Goal: Information Seeking & Learning: Check status

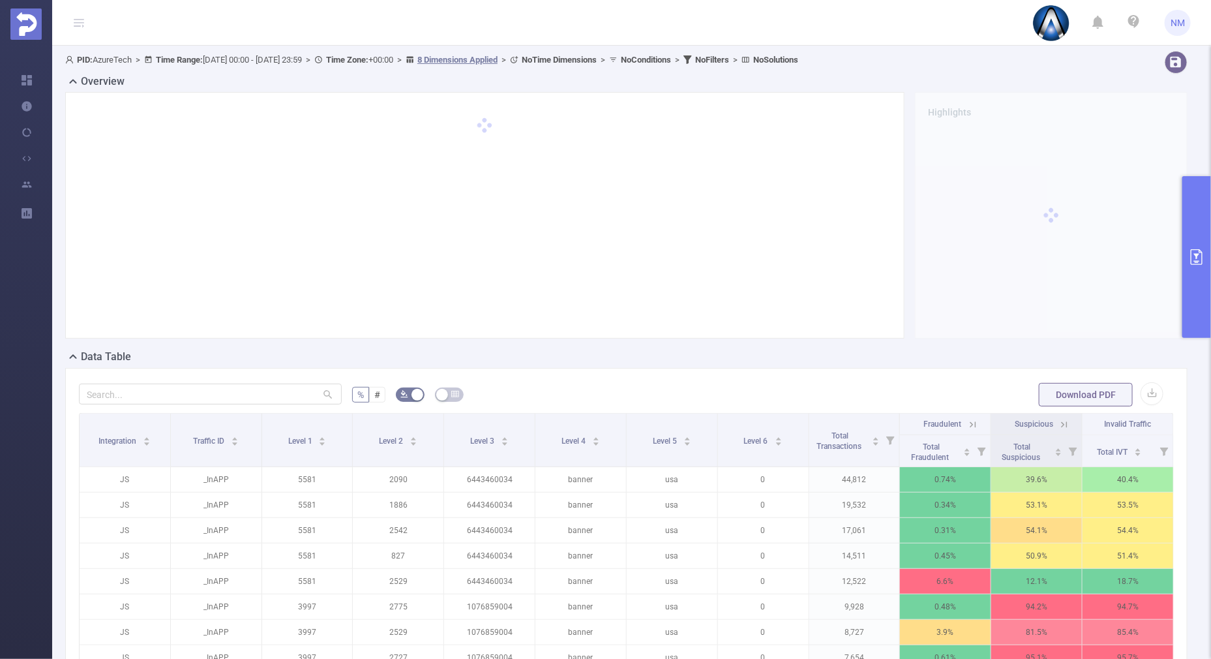
click at [1193, 299] on button "primary" at bounding box center [1196, 257] width 29 height 162
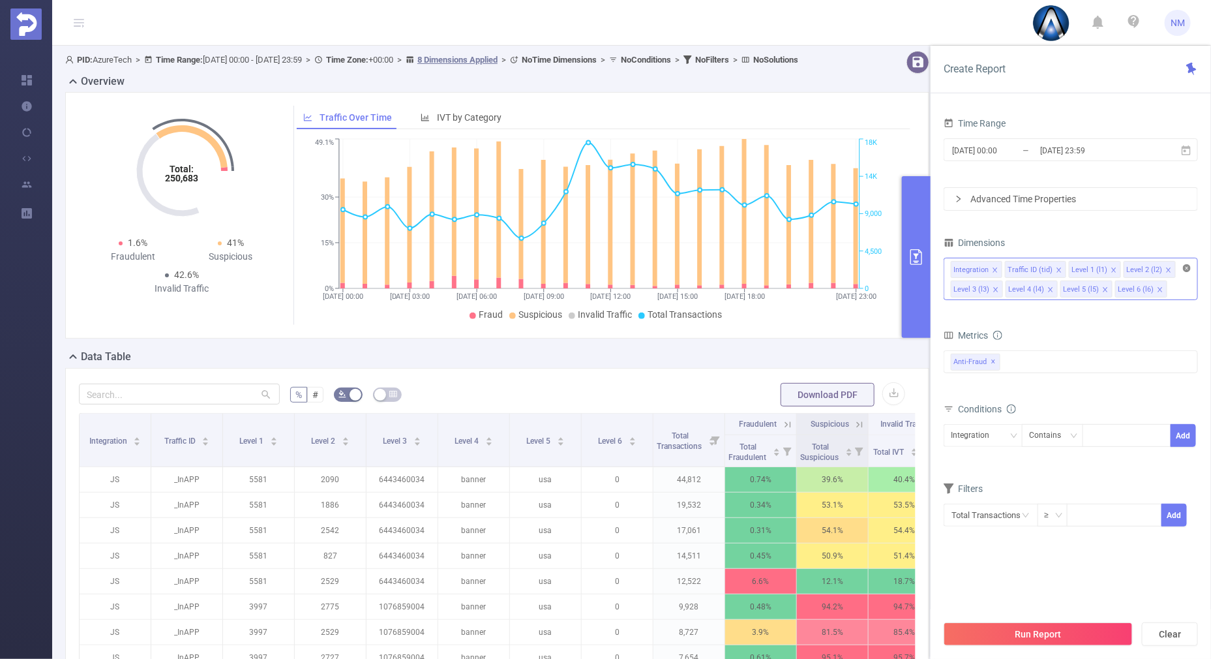
click at [1184, 266] on icon "icon: close-circle" at bounding box center [1187, 268] width 8 height 8
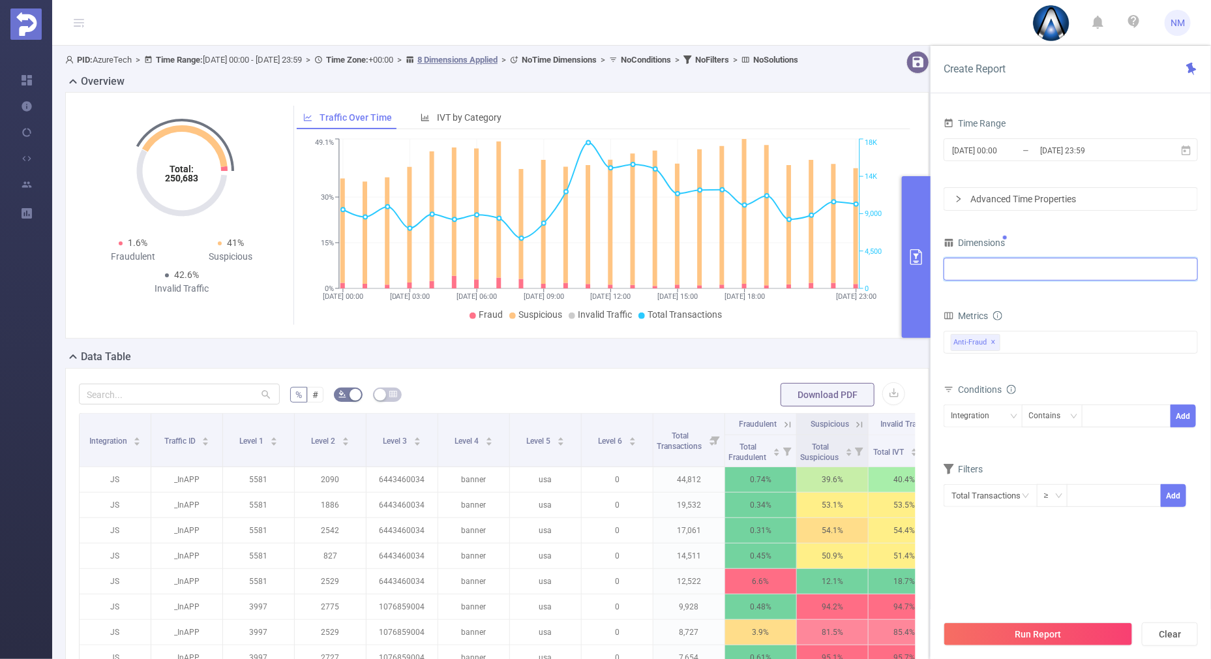
click at [1091, 273] on div at bounding box center [1071, 269] width 240 height 22
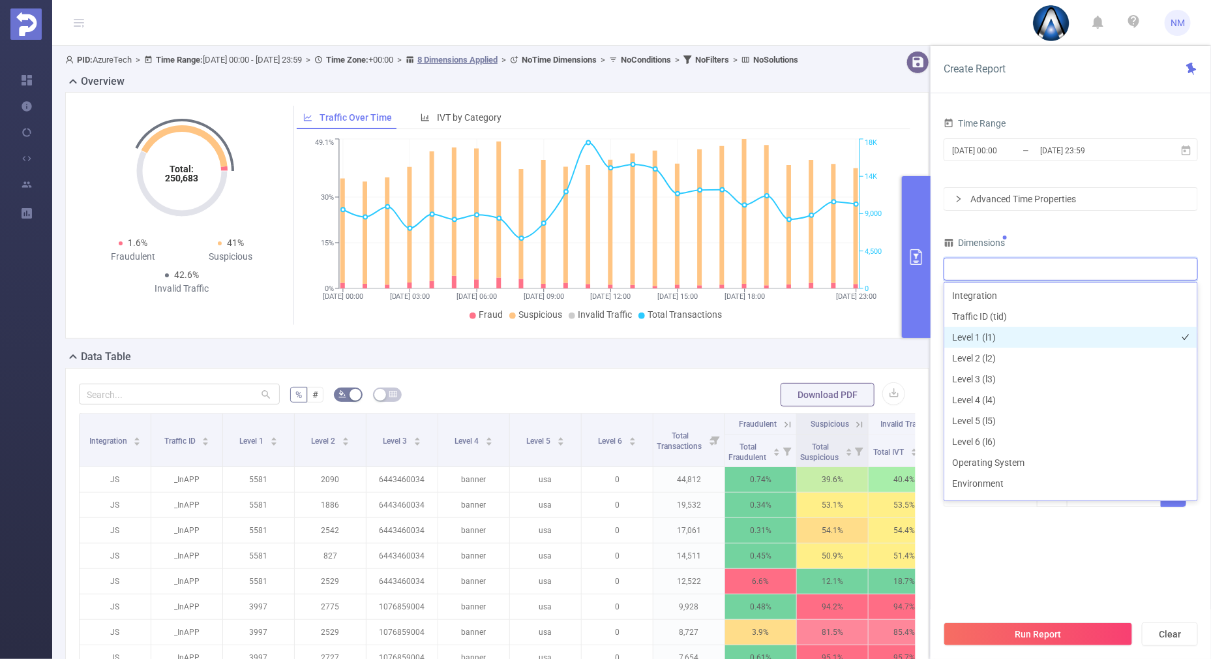
click at [983, 335] on li "Level 1 (l1)" at bounding box center [1070, 337] width 253 height 21
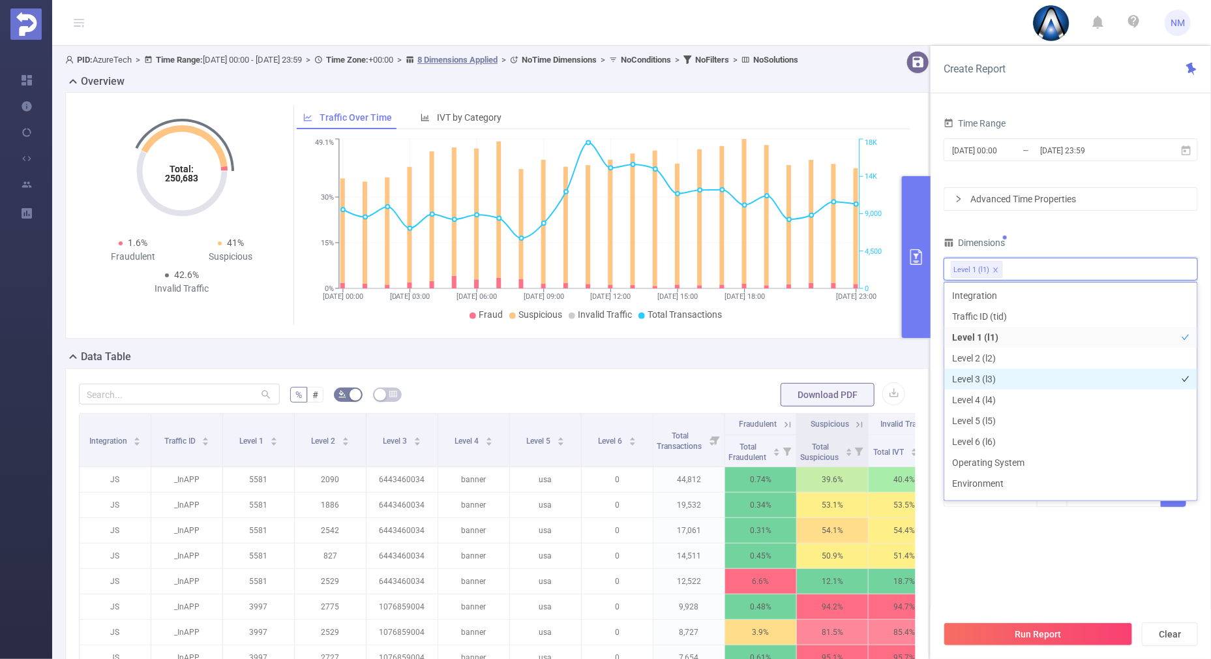
click at [975, 372] on li "Level 3 (l3)" at bounding box center [1070, 378] width 253 height 21
click at [1084, 155] on input "[DATE] 23:59" at bounding box center [1092, 150] width 106 height 18
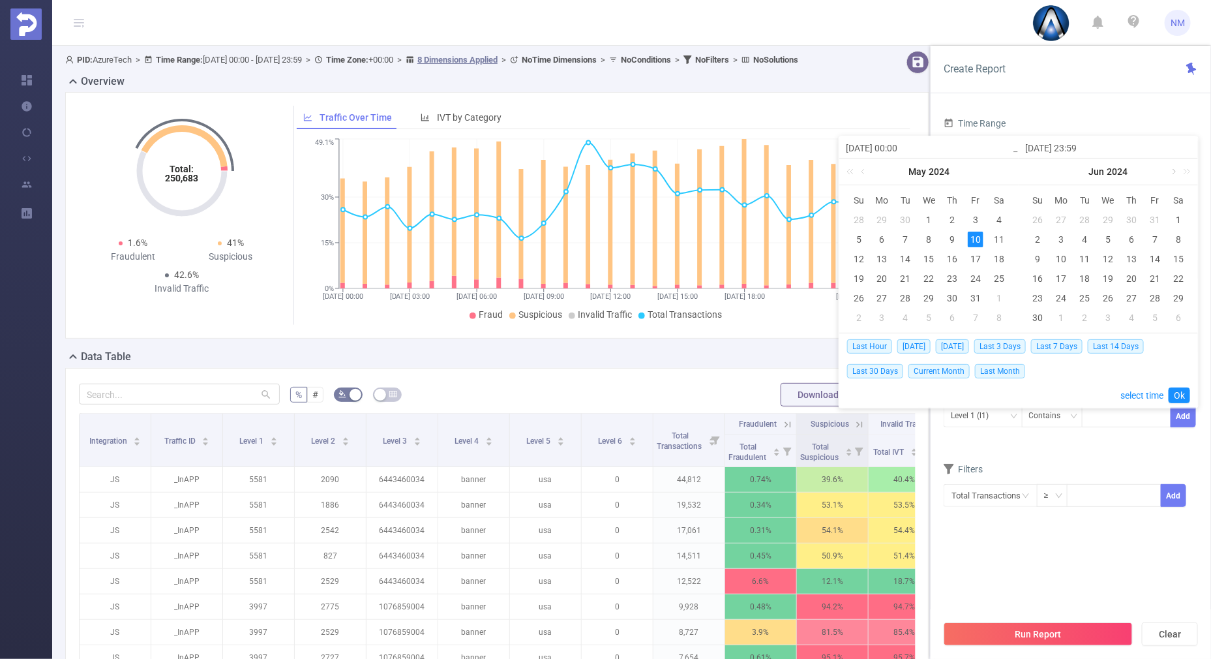
click at [1174, 172] on link at bounding box center [1173, 171] width 12 height 26
drag, startPoint x: 1187, startPoint y: 170, endPoint x: 1174, endPoint y: 168, distance: 13.2
click at [1187, 170] on link at bounding box center [1184, 171] width 17 height 26
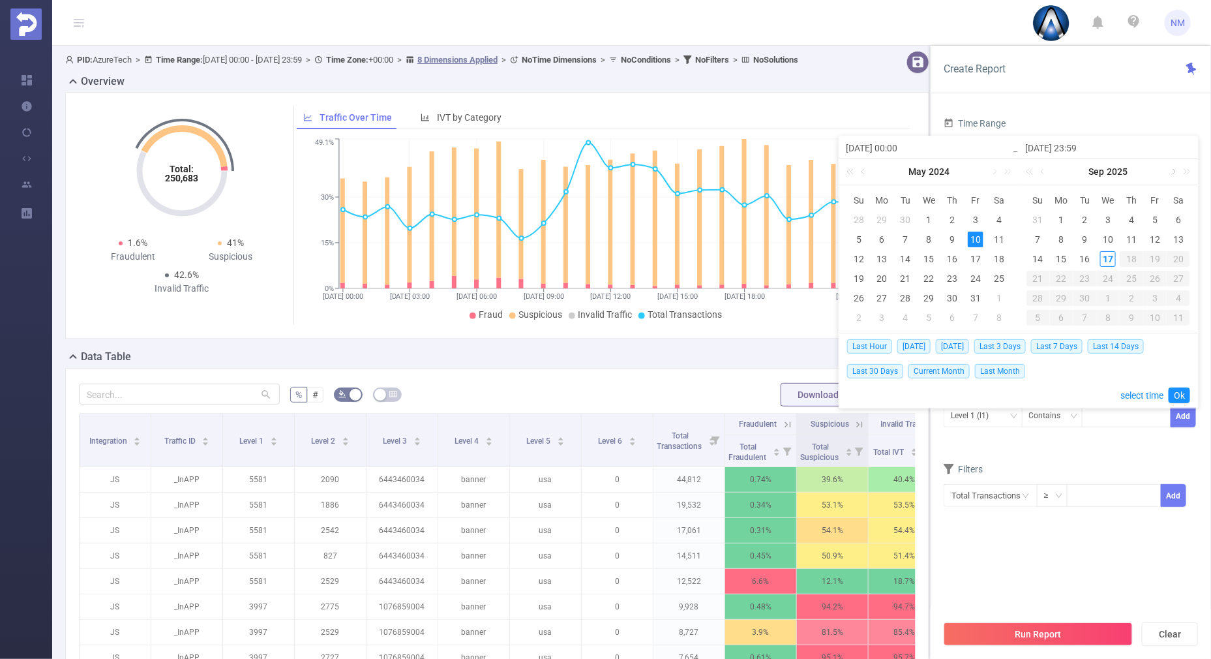
click at [1171, 170] on link at bounding box center [1173, 171] width 12 height 26
click at [1045, 172] on link at bounding box center [1043, 171] width 12 height 26
click at [1097, 258] on td "17" at bounding box center [1108, 259] width 23 height 20
click at [1105, 256] on div "17" at bounding box center [1108, 259] width 16 height 16
type input "[DATE] 00:00"
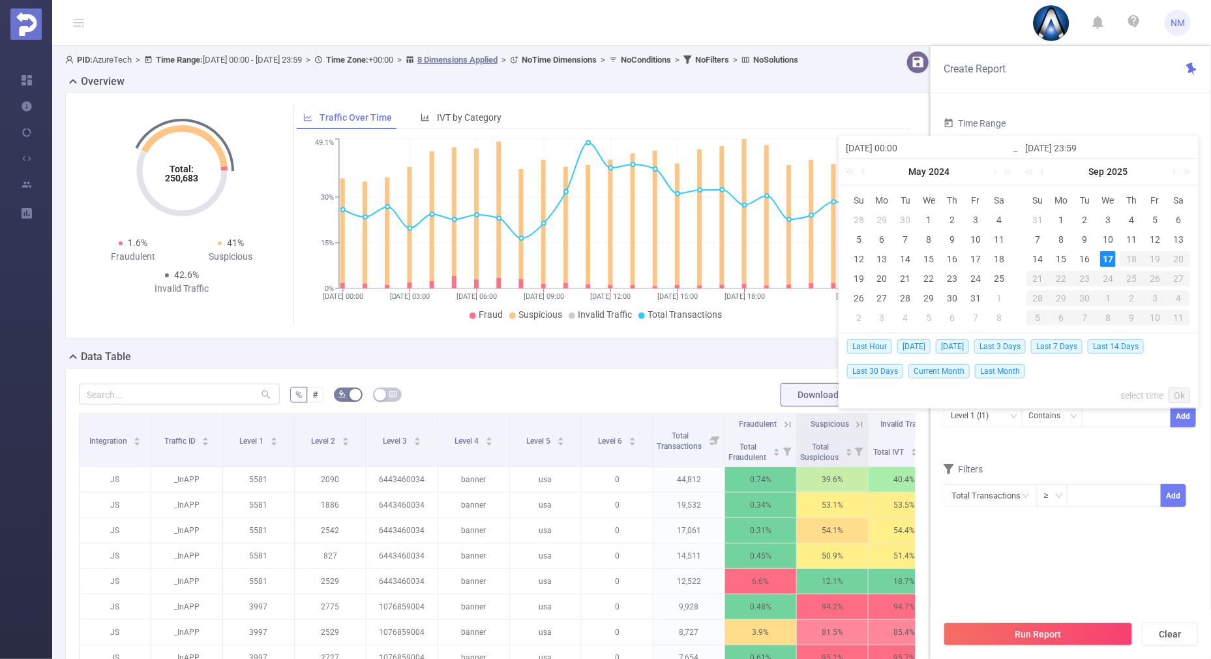
type input "[DATE] 23:59"
type input "[DATE] 00:00"
type input "[DATE] 23:59"
click at [932, 259] on div "17" at bounding box center [929, 259] width 16 height 16
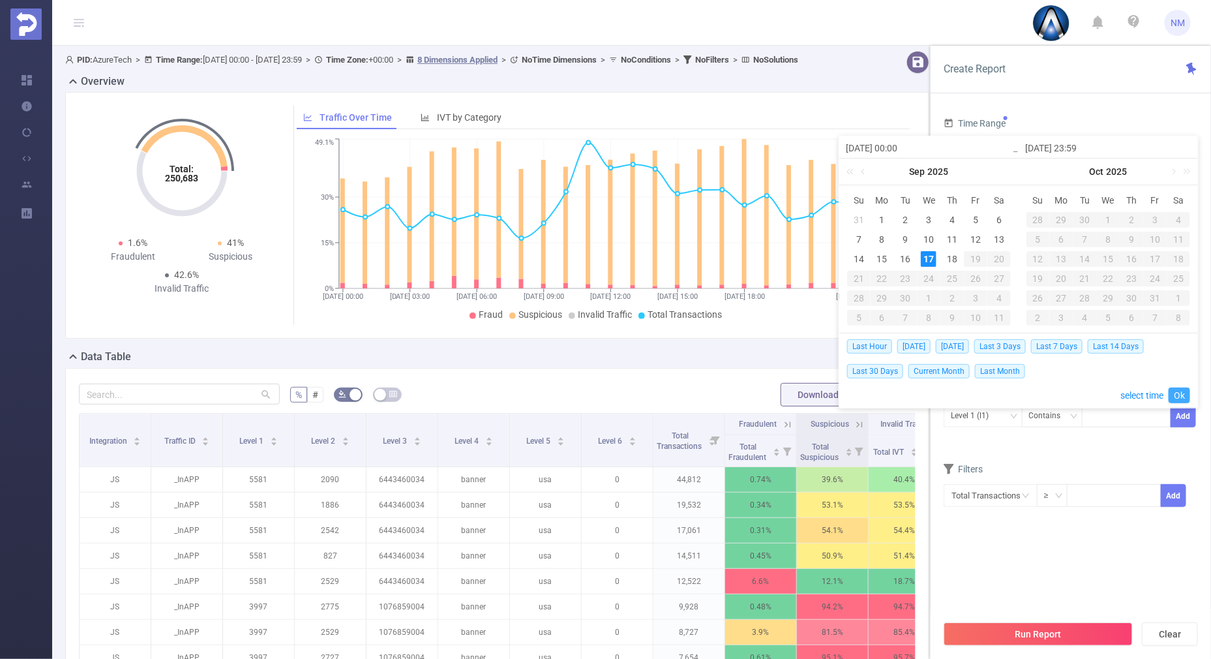
click at [1182, 395] on link "Ok" at bounding box center [1179, 395] width 22 height 16
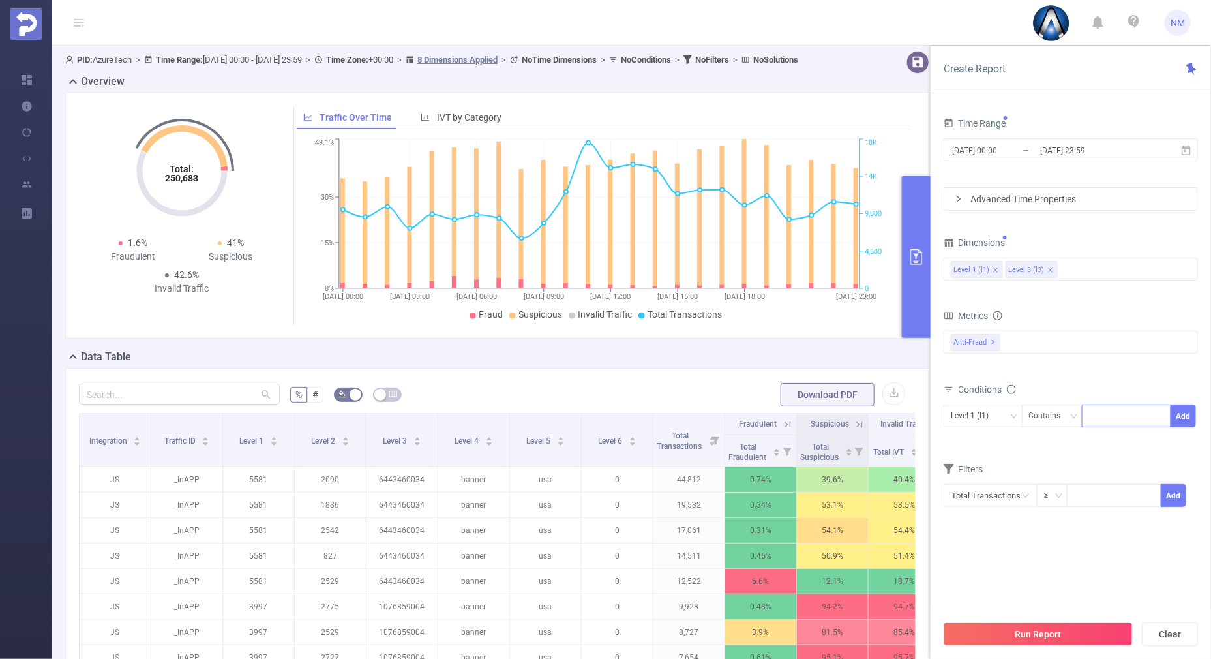
click at [1090, 406] on div at bounding box center [1126, 416] width 75 height 22
type input "22062"
click at [1186, 414] on button "Add" at bounding box center [1182, 415] width 25 height 23
click at [995, 411] on div "Level 3 (l3)" at bounding box center [974, 416] width 47 height 22
click at [981, 434] on li "Level 1 (l1)" at bounding box center [983, 441] width 79 height 21
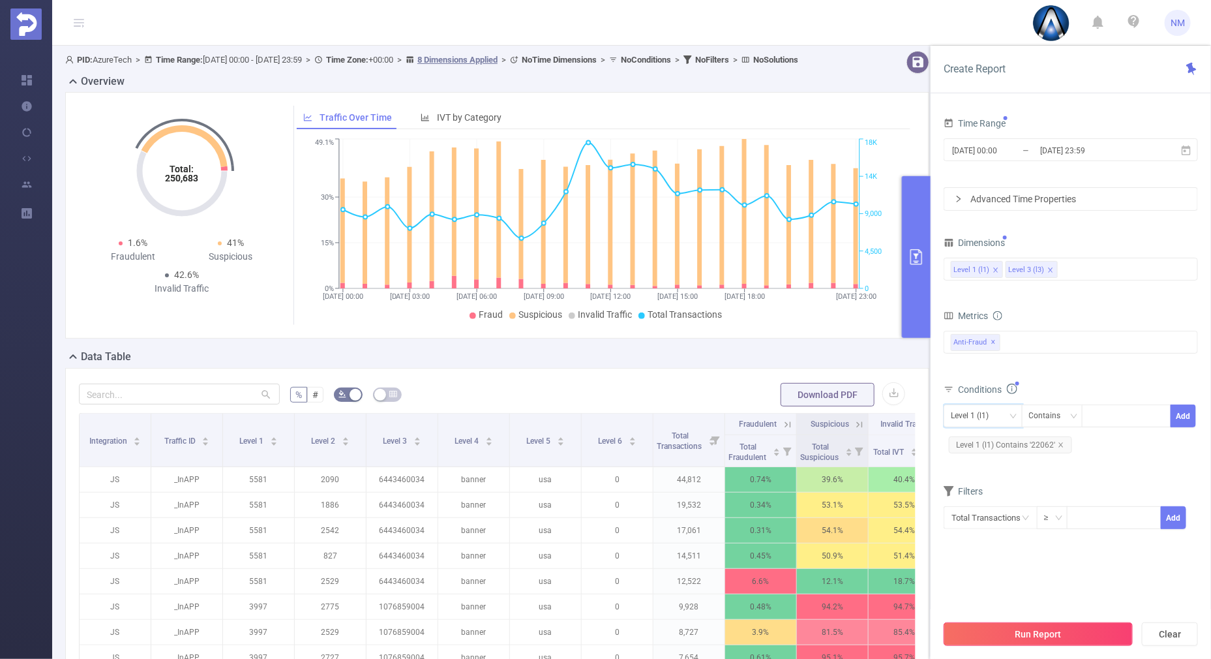
click at [1003, 629] on button "Run Report" at bounding box center [1038, 633] width 189 height 23
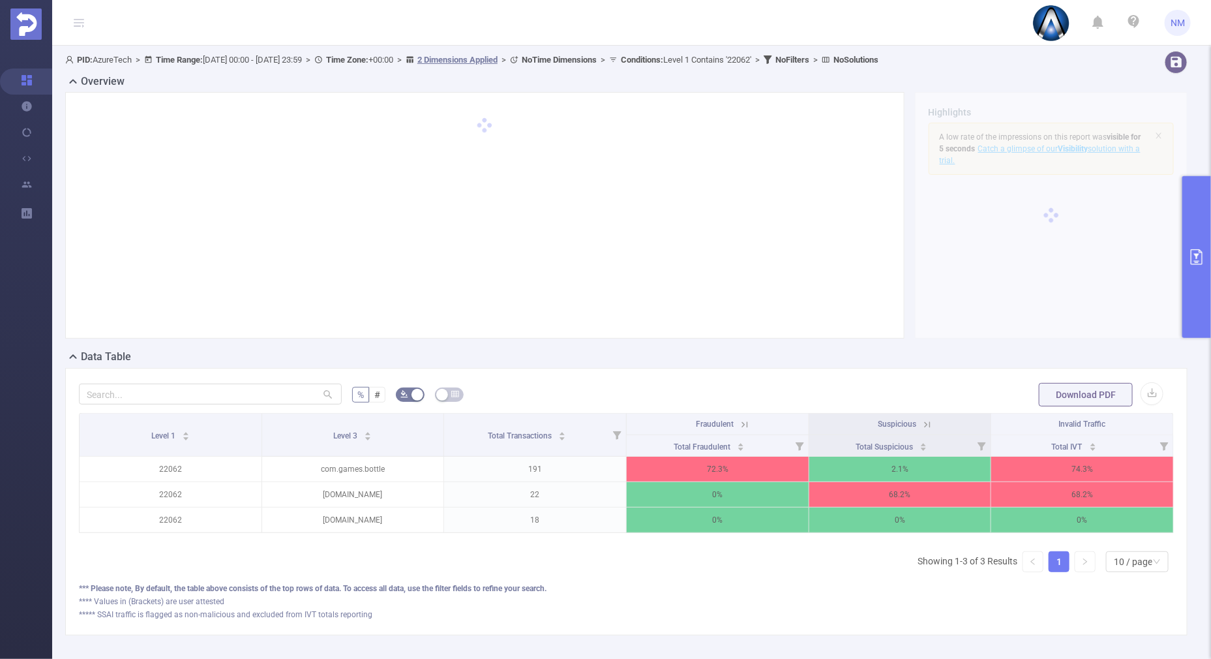
click at [739, 423] on icon at bounding box center [745, 425] width 12 height 12
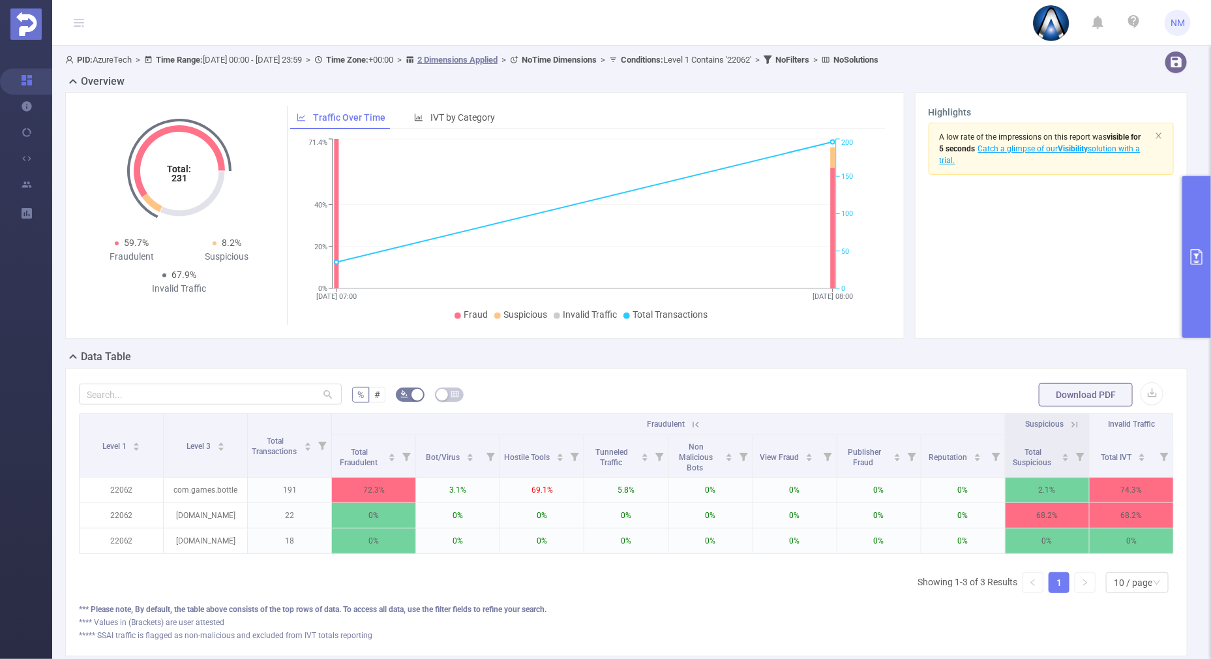
click at [1069, 419] on icon at bounding box center [1075, 425] width 12 height 12
